Goal: Task Accomplishment & Management: Manage account settings

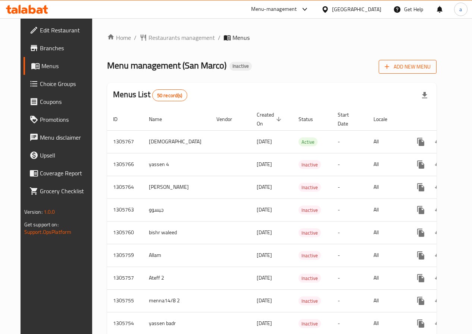
click at [430, 70] on span "Add New Menu" at bounding box center [407, 66] width 46 height 9
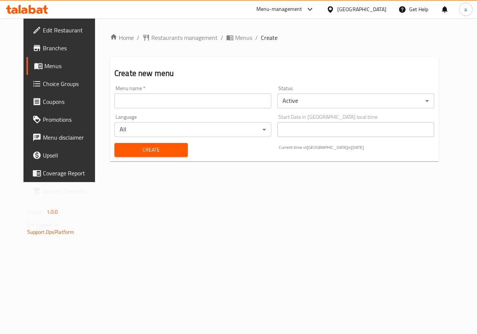
click at [186, 106] on input "text" at bounding box center [192, 101] width 157 height 15
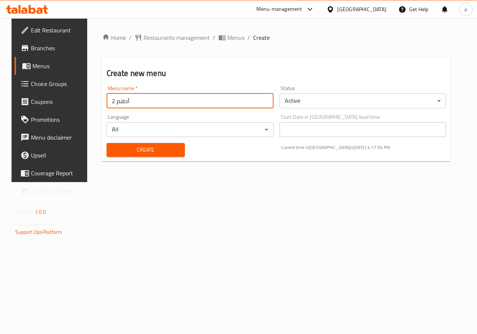
type input "أدهم 2"
click at [142, 156] on button "Create" at bounding box center [146, 150] width 78 height 14
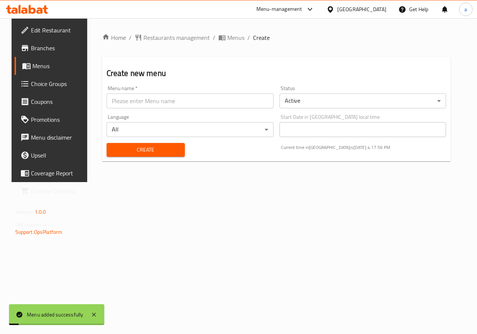
click at [37, 68] on span "Menus" at bounding box center [58, 66] width 53 height 9
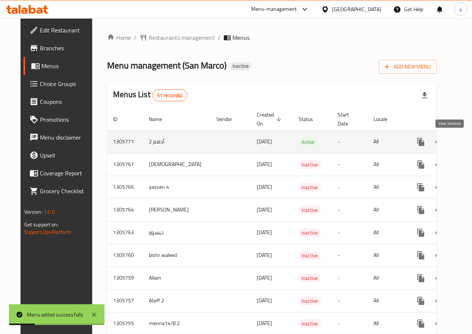
click at [470, 142] on icon "enhanced table" at bounding box center [474, 142] width 9 height 9
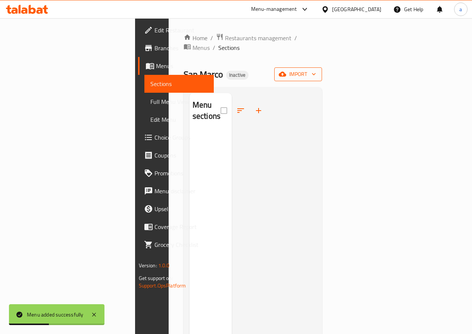
click at [286, 70] on icon "button" at bounding box center [282, 73] width 7 height 7
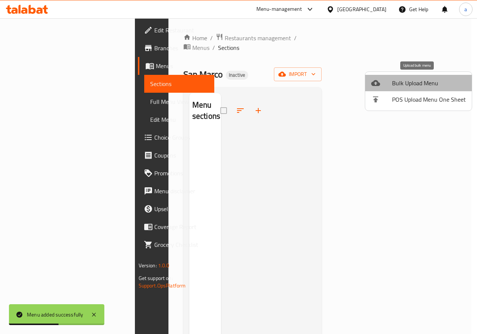
click at [422, 86] on span "Bulk Upload Menu" at bounding box center [429, 83] width 74 height 9
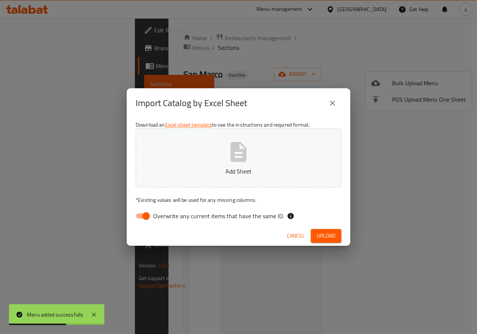
click at [266, 162] on button "Add Sheet" at bounding box center [239, 158] width 206 height 59
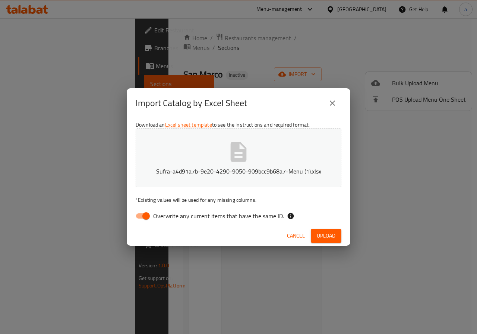
click at [142, 211] on input "Overwrite any current items that have the same ID." at bounding box center [146, 216] width 43 height 14
checkbox input "false"
click at [330, 232] on span "Upload" at bounding box center [326, 236] width 19 height 9
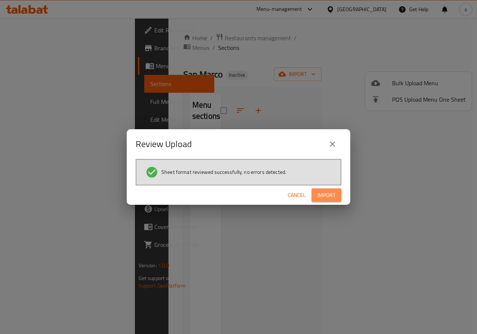
click at [327, 199] on span "Import" at bounding box center [327, 195] width 18 height 9
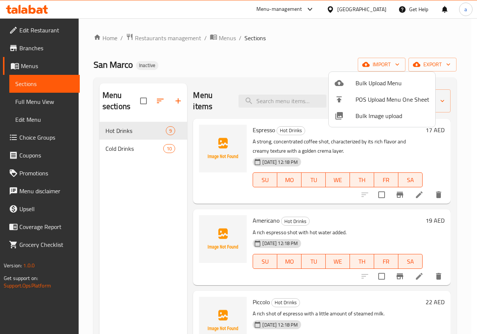
click at [36, 104] on div at bounding box center [238, 167] width 477 height 334
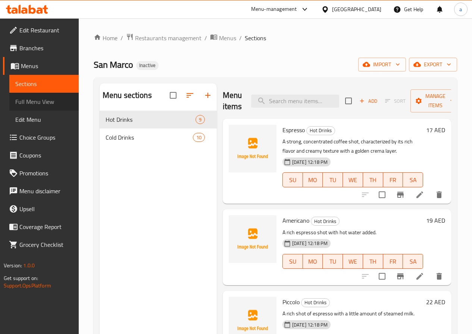
click at [31, 98] on span "Full Menu View" at bounding box center [43, 101] width 57 height 9
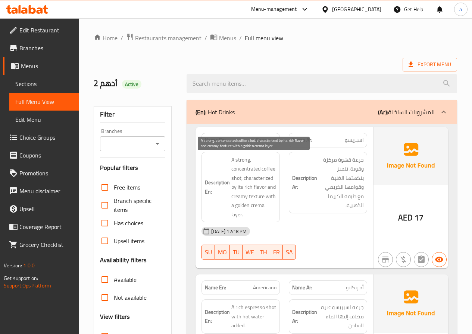
click at [252, 180] on span "A strong, concentrated coffee shot, characterized by its rich flavor and creamy…" at bounding box center [253, 187] width 45 height 64
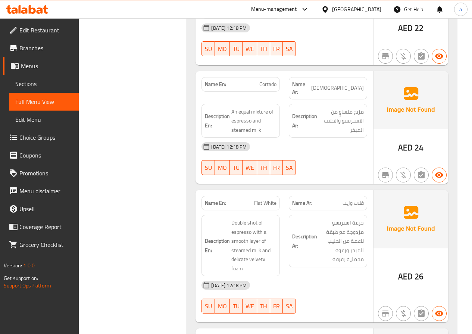
scroll to position [447, 0]
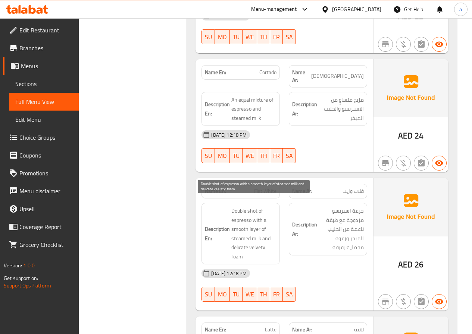
click at [243, 240] on span "Double shot of espresso with a smooth layer of steamed milk and delicate velvet…" at bounding box center [253, 234] width 45 height 55
click at [37, 82] on span "Sections" at bounding box center [43, 83] width 57 height 9
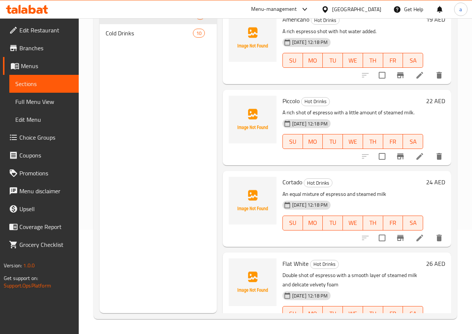
scroll to position [149, 0]
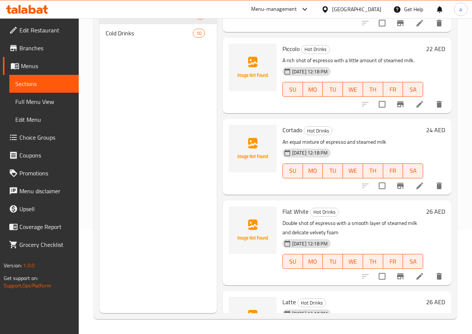
click at [417, 278] on icon at bounding box center [419, 276] width 9 height 9
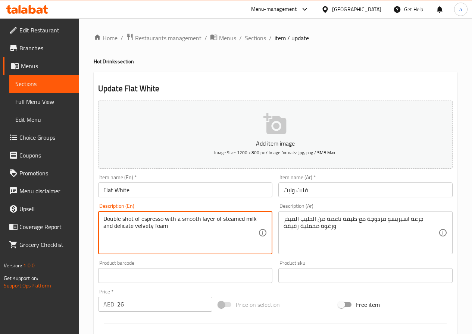
click at [128, 227] on textarea "Double shot of espresso with a smooth layer of steamed milk and delicate velvet…" at bounding box center [180, 233] width 155 height 35
click at [122, 227] on textarea "Double shot of espresso with a smooth layer of steamed milk and thin velvety fo…" at bounding box center [180, 233] width 155 height 35
type textarea "Double shot of espresso with a smooth layer of steamed milk and thin velvety fo…"
click at [133, 227] on textarea "Double shot of espresso with a smooth layer of steamed milk and thin velvety fo…" at bounding box center [180, 233] width 155 height 35
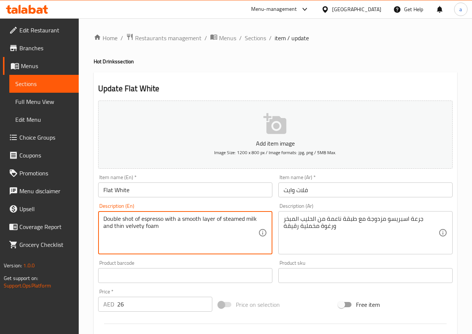
click at [119, 227] on textarea "Double shot of espresso with a smooth layer of steamed milk and thin velvety fo…" at bounding box center [180, 233] width 155 height 35
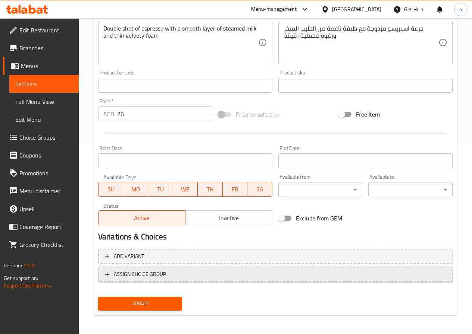
scroll to position [192, 0]
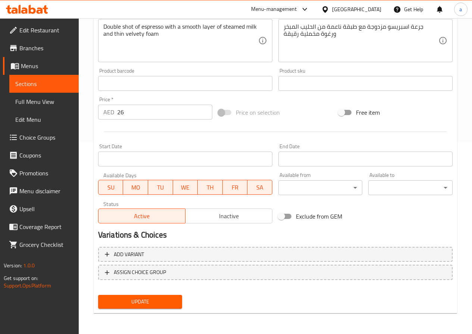
click at [153, 302] on span "Update" at bounding box center [140, 302] width 72 height 9
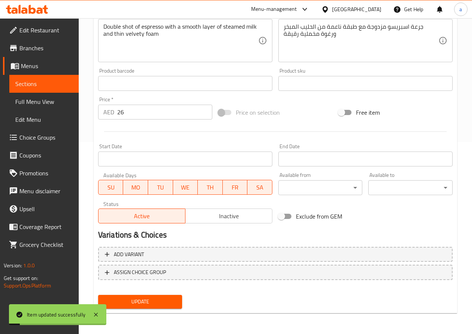
click at [49, 104] on span "Full Menu View" at bounding box center [43, 101] width 57 height 9
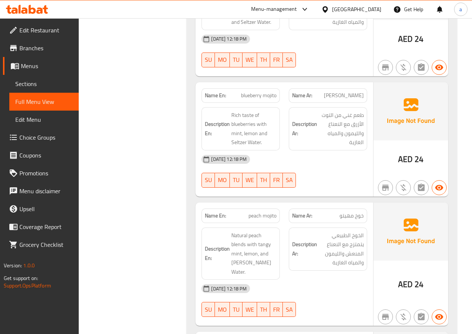
scroll to position [1721, 0]
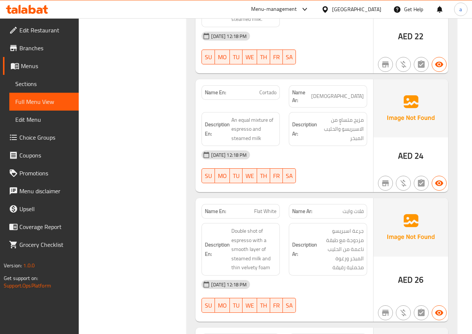
scroll to position [460, 0]
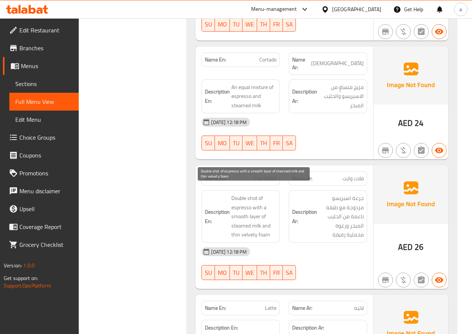
click at [236, 229] on span "Double shot of espresso with a smooth layer of steamed milk and thin velvety fo…" at bounding box center [253, 217] width 45 height 46
click at [235, 227] on span "Double shot of espresso with a smooth layer of steamed milk and thin velvety fo…" at bounding box center [253, 217] width 45 height 46
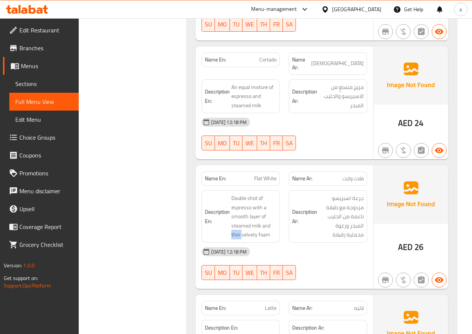
click at [57, 82] on span "Sections" at bounding box center [43, 83] width 57 height 9
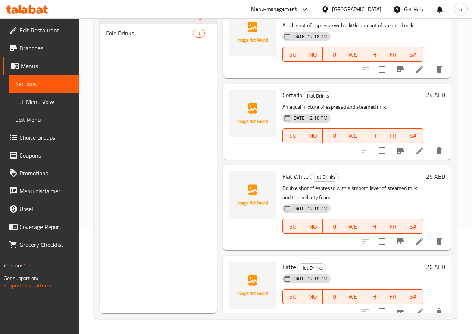
scroll to position [186, 0]
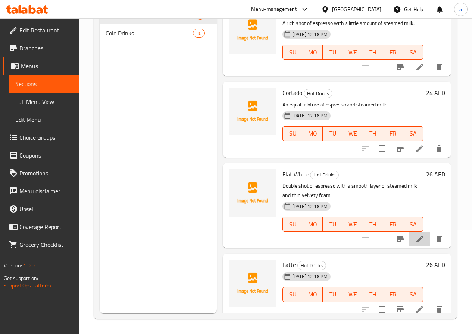
click at [414, 244] on li at bounding box center [419, 239] width 21 height 13
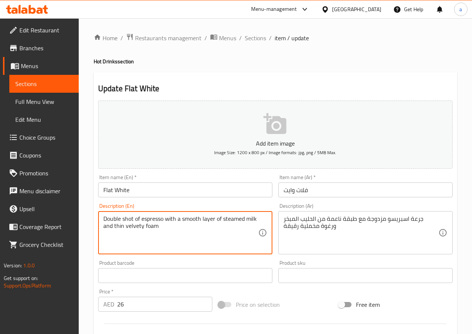
click at [140, 226] on textarea "Double shot of espresso with a smooth layer of steamed milk and thin velvety fo…" at bounding box center [180, 233] width 155 height 35
click at [144, 226] on textarea "Double shot of espresso with a smooth layer of steamed milk and thin velvety fo…" at bounding box center [180, 233] width 155 height 35
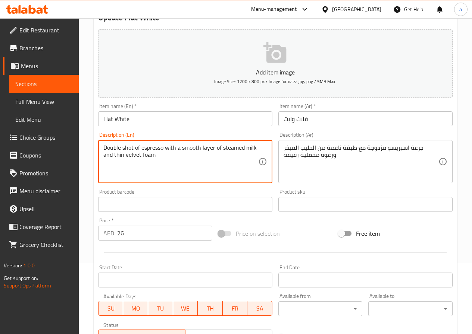
scroll to position [75, 0]
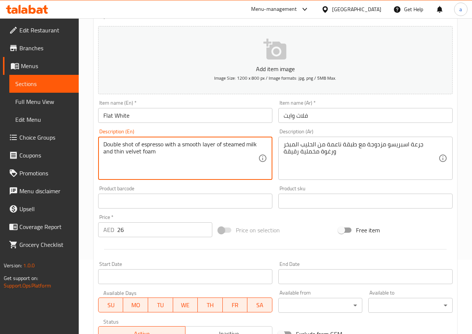
click at [176, 151] on textarea "Double shot of espresso with a smooth layer of steamed milk and thin velvet foam" at bounding box center [180, 158] width 155 height 35
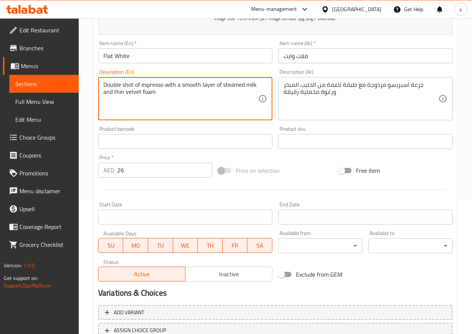
scroll to position [192, 0]
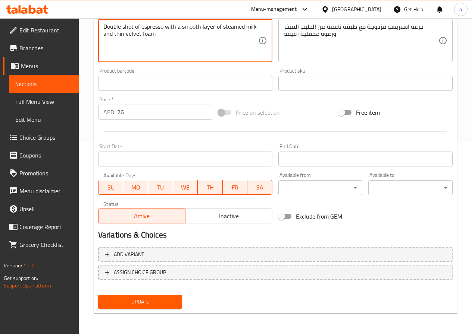
type textarea "Double shot of espresso with a smooth layer of steamed milk and thin velvet foam"
click at [130, 307] on button "Update" at bounding box center [140, 302] width 84 height 14
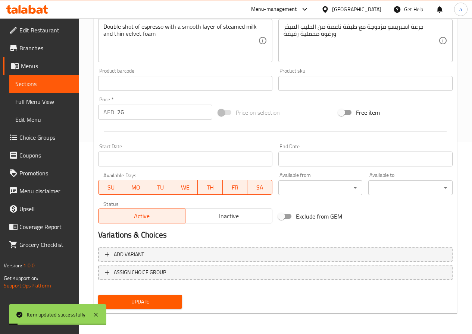
click at [41, 78] on link "Sections" at bounding box center [43, 84] width 69 height 18
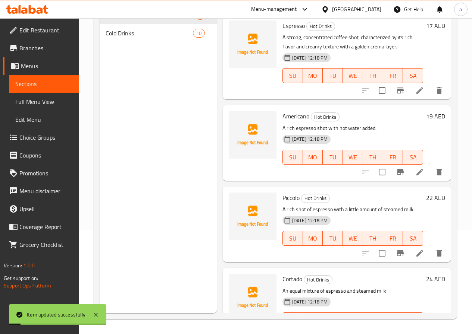
scroll to position [104, 0]
click at [42, 97] on span "Full Menu View" at bounding box center [43, 101] width 57 height 9
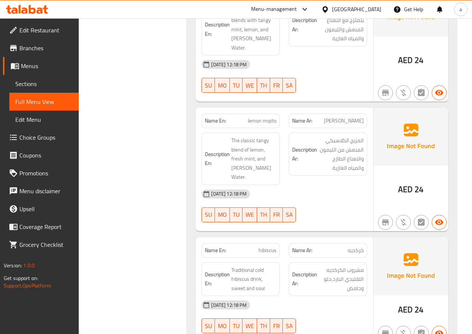
scroll to position [1948, 0]
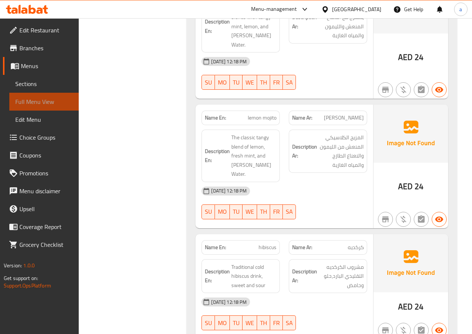
click at [53, 101] on span "Full Menu View" at bounding box center [43, 101] width 57 height 9
click at [38, 85] on span "Sections" at bounding box center [43, 83] width 57 height 9
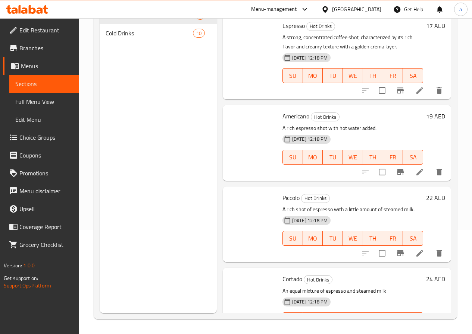
scroll to position [104, 0]
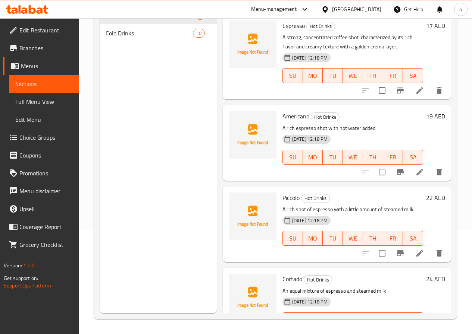
click at [38, 85] on span "Sections" at bounding box center [43, 83] width 57 height 9
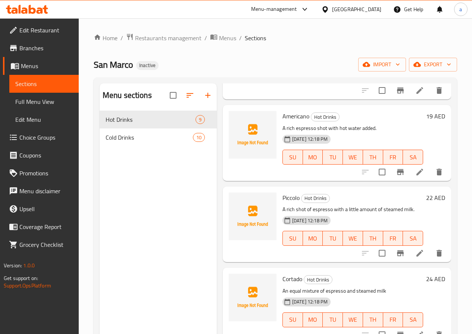
scroll to position [0, 0]
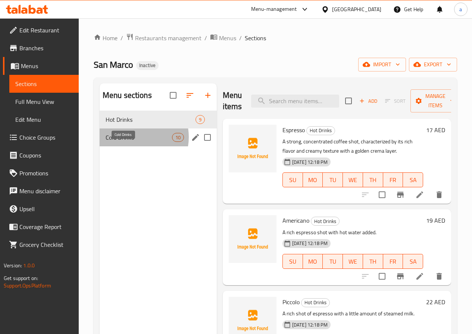
click at [136, 142] on span "Cold Drinks" at bounding box center [139, 137] width 66 height 9
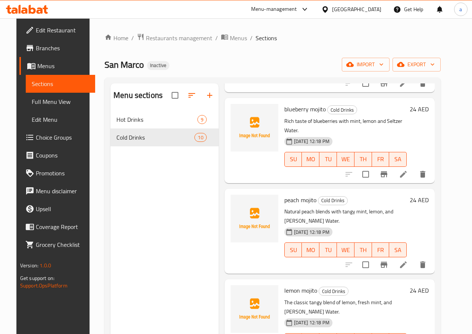
scroll to position [484, 0]
click at [32, 103] on span "Full Menu View" at bounding box center [60, 101] width 57 height 9
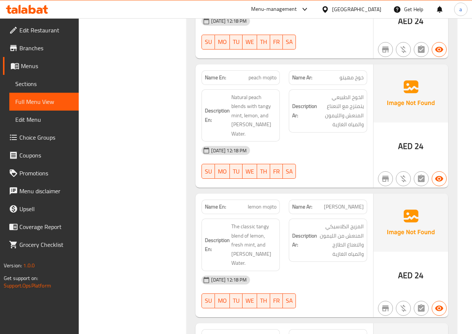
scroll to position [1762, 0]
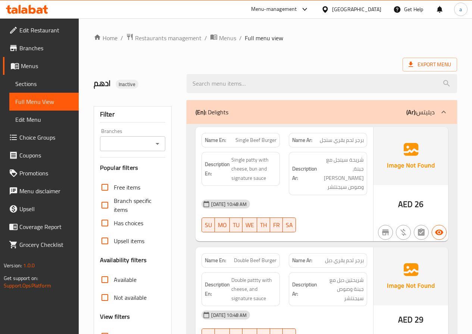
scroll to position [1370, 0]
